Goal: Information Seeking & Learning: Find contact information

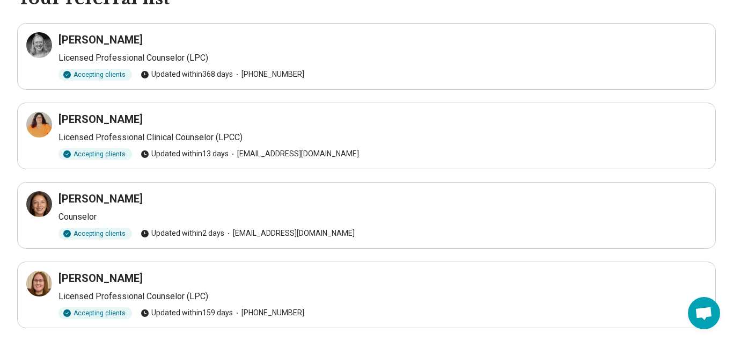
scroll to position [65, 0]
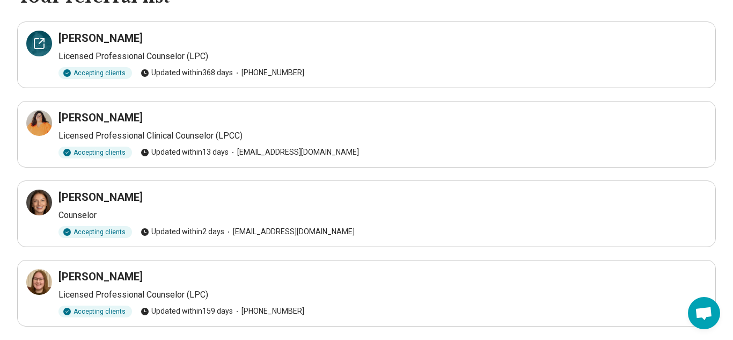
click at [47, 48] on div at bounding box center [39, 44] width 26 height 26
click at [43, 123] on icon at bounding box center [39, 122] width 13 height 13
click at [50, 283] on div at bounding box center [39, 282] width 26 height 26
click at [38, 204] on icon at bounding box center [39, 202] width 13 height 13
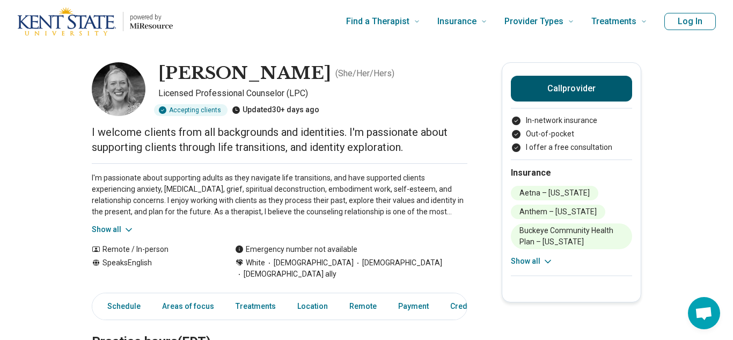
click at [593, 92] on button "Call provider" at bounding box center [571, 89] width 121 height 26
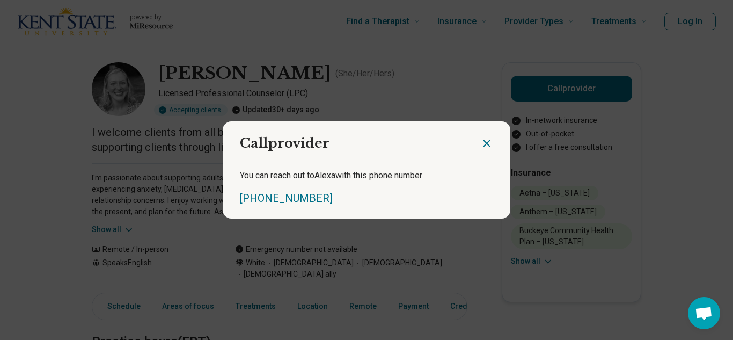
click at [489, 144] on icon "Close dialog" at bounding box center [486, 143] width 13 height 13
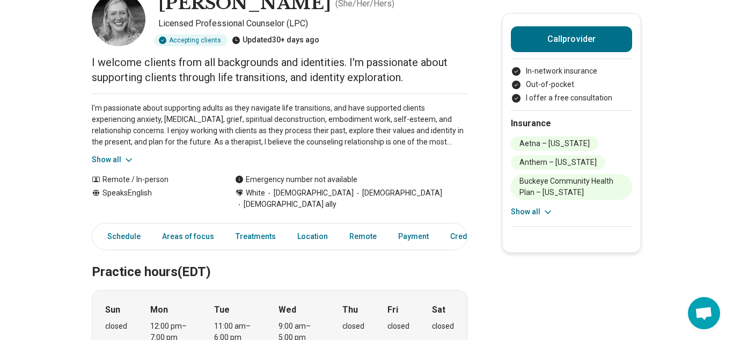
scroll to position [70, 0]
